Goal: Find specific page/section: Find specific page/section

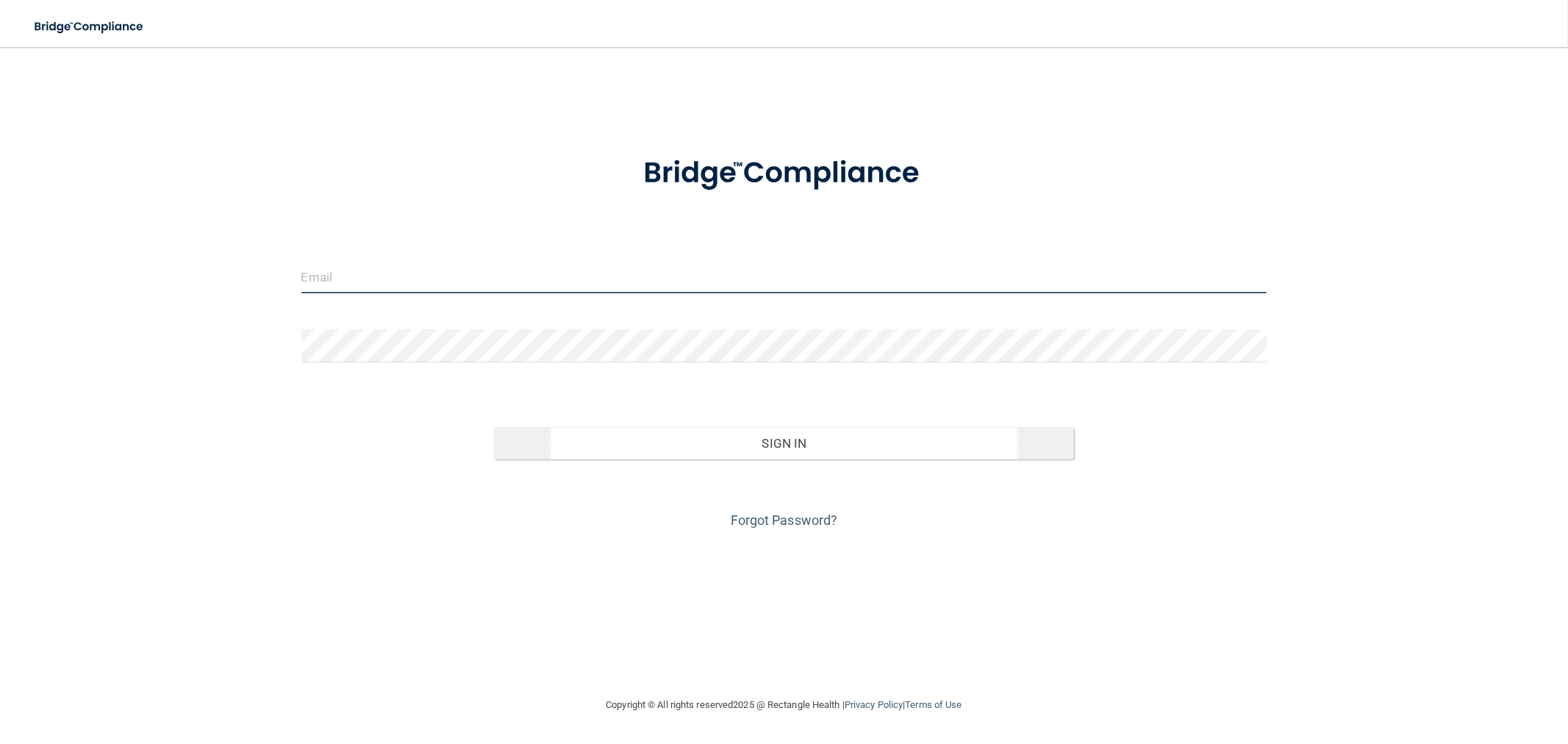
type input "[EMAIL_ADDRESS][DOMAIN_NAME]"
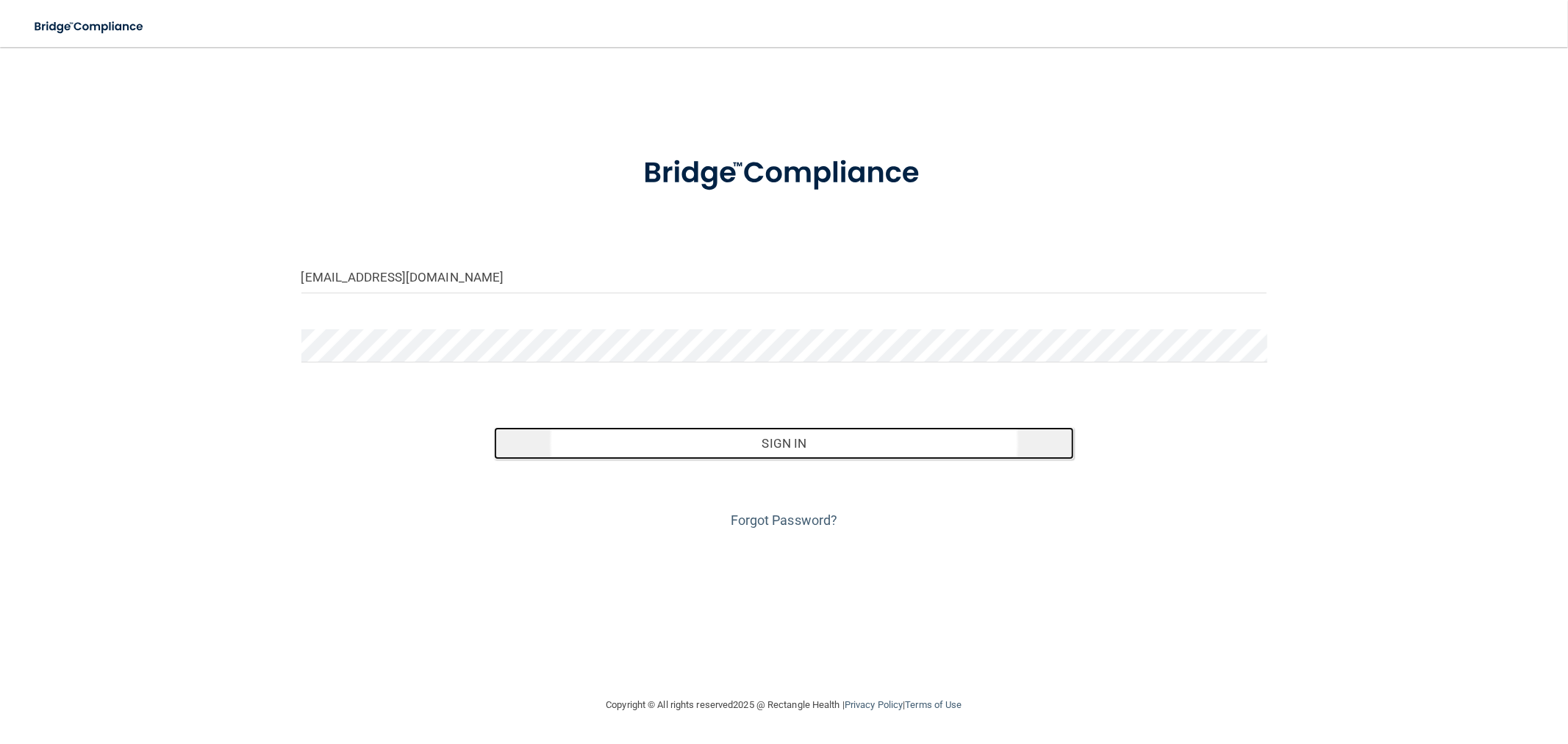
click at [807, 438] on button "Sign In" at bounding box center [784, 443] width 580 height 32
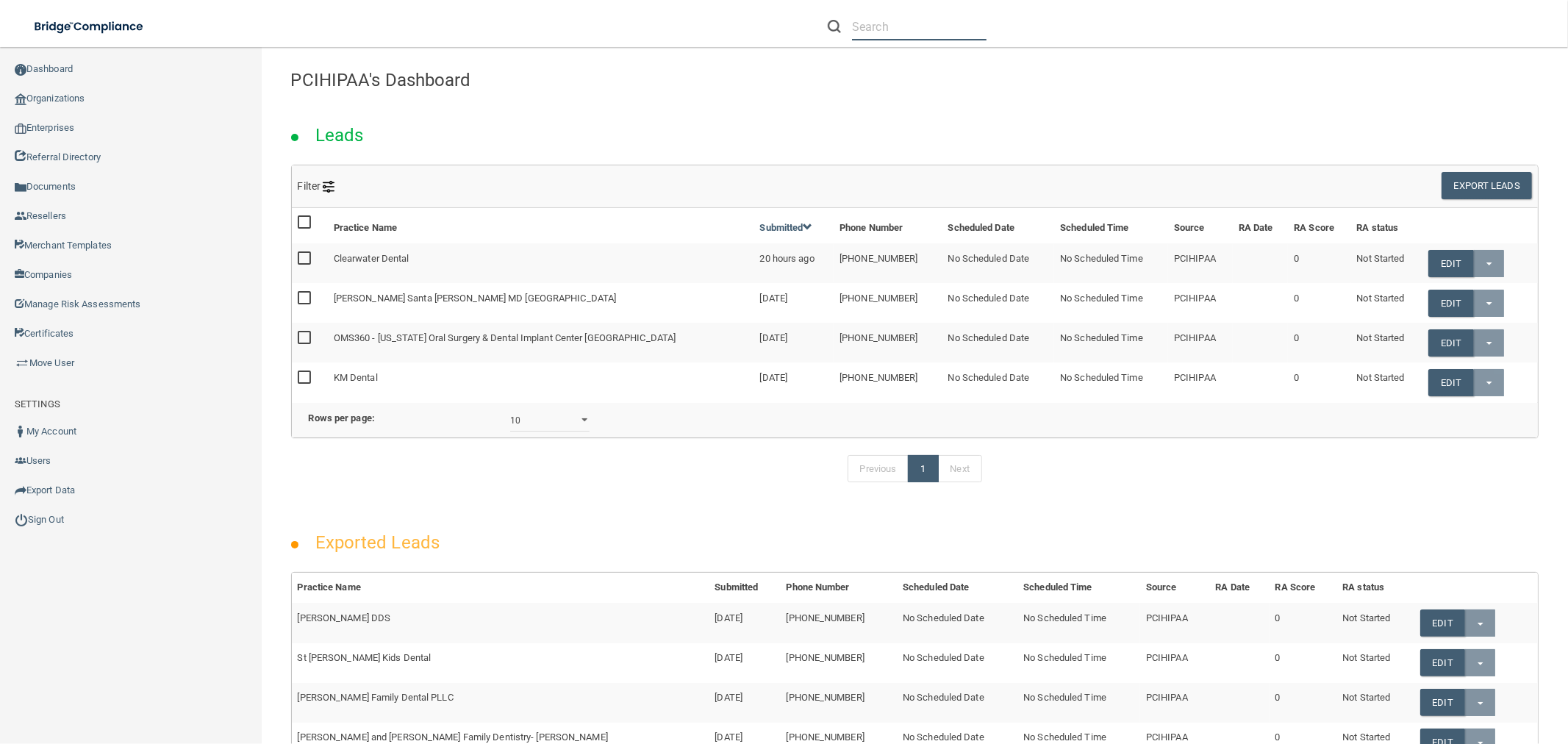
click at [899, 16] on input "text" at bounding box center [919, 27] width 134 height 27
click at [906, 26] on input "text" at bounding box center [919, 27] width 134 height 27
click at [879, 28] on input "text" at bounding box center [919, 27] width 134 height 27
click at [882, 24] on input "text" at bounding box center [919, 27] width 134 height 27
paste input "Community Dental of [GEOGRAPHIC_DATA]"
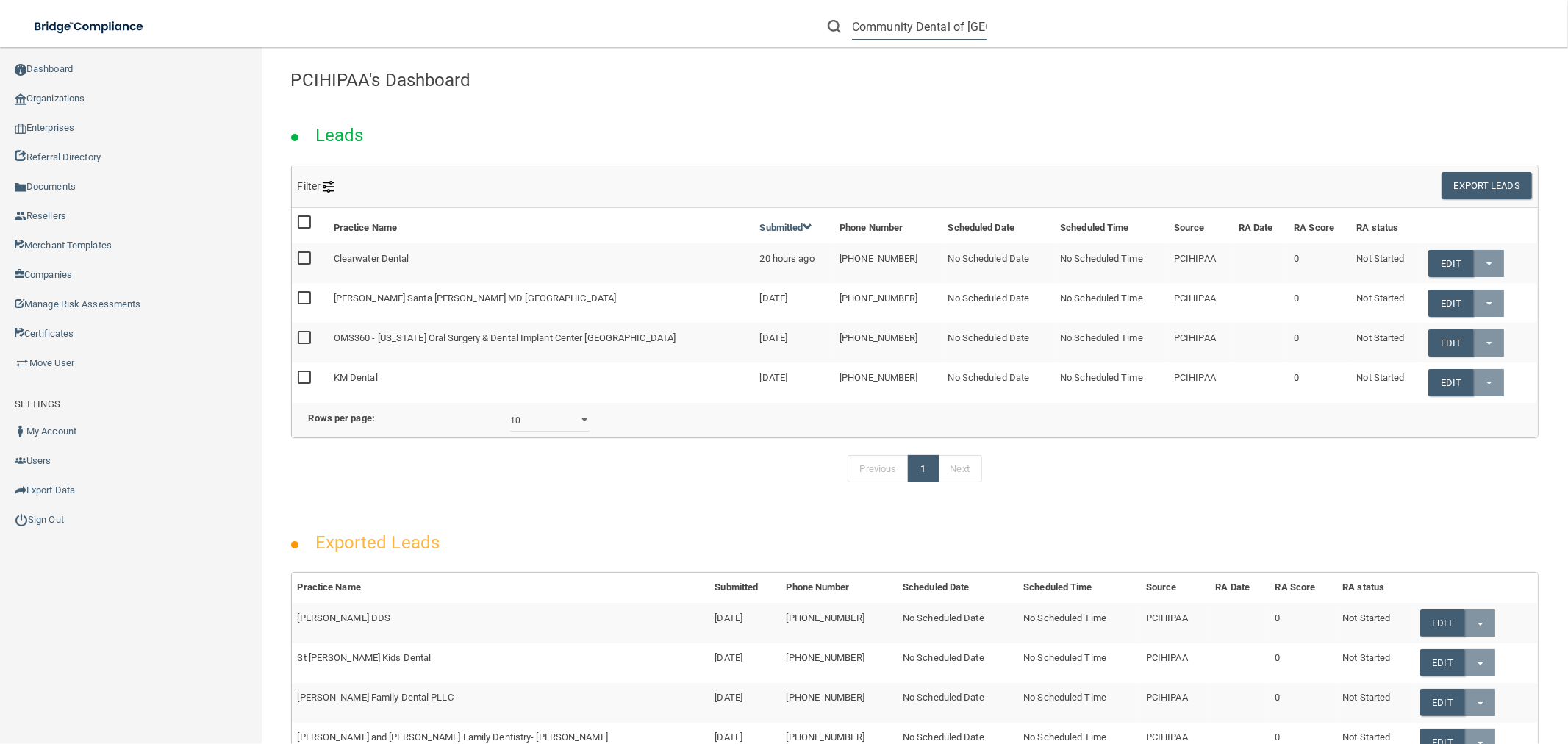
scroll to position [0, 50]
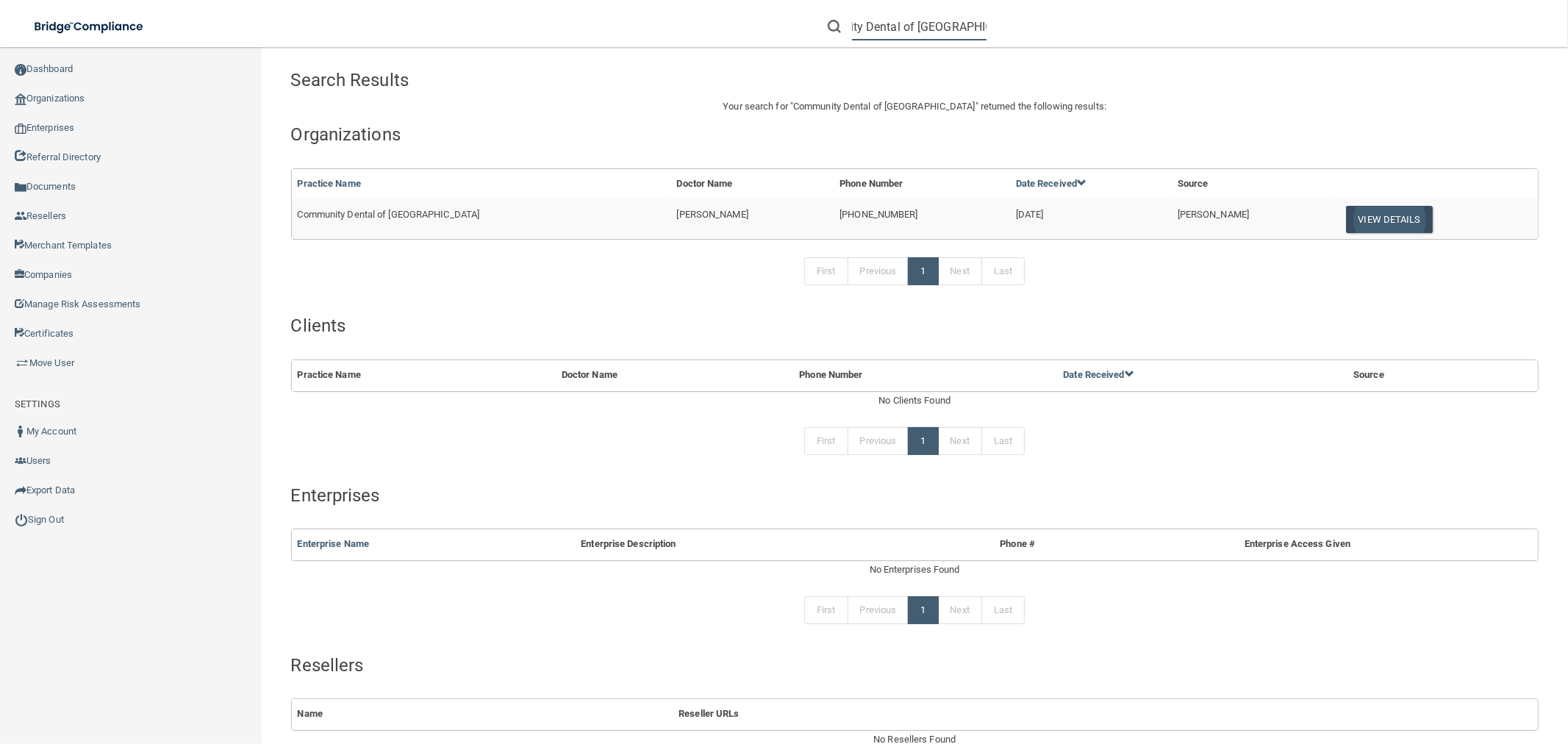
type input "Community Dental of [GEOGRAPHIC_DATA]"
click at [1369, 218] on button "View Details" at bounding box center [1390, 219] width 87 height 27
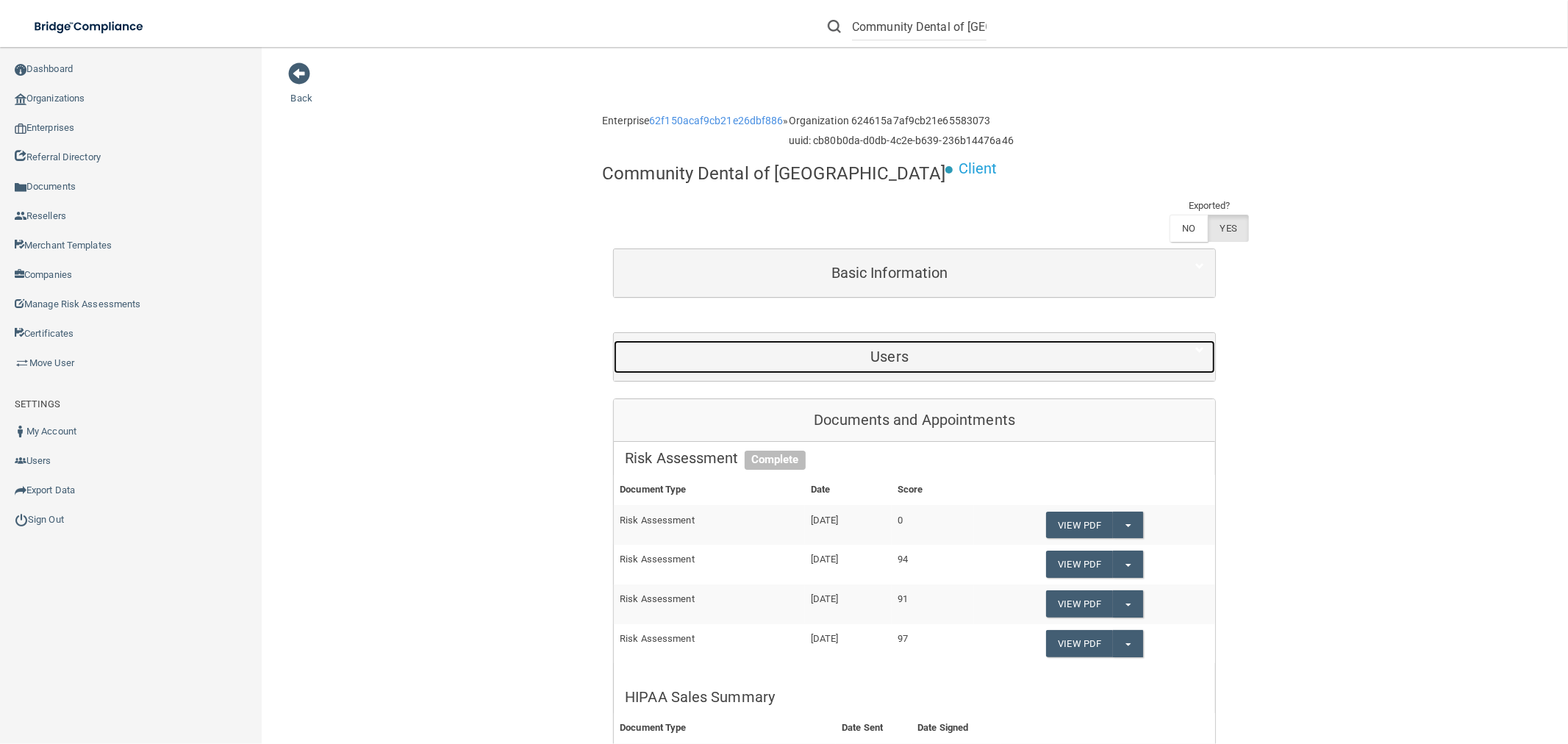
click at [953, 343] on div "Users" at bounding box center [890, 357] width 551 height 33
